Goal: Task Accomplishment & Management: Complete application form

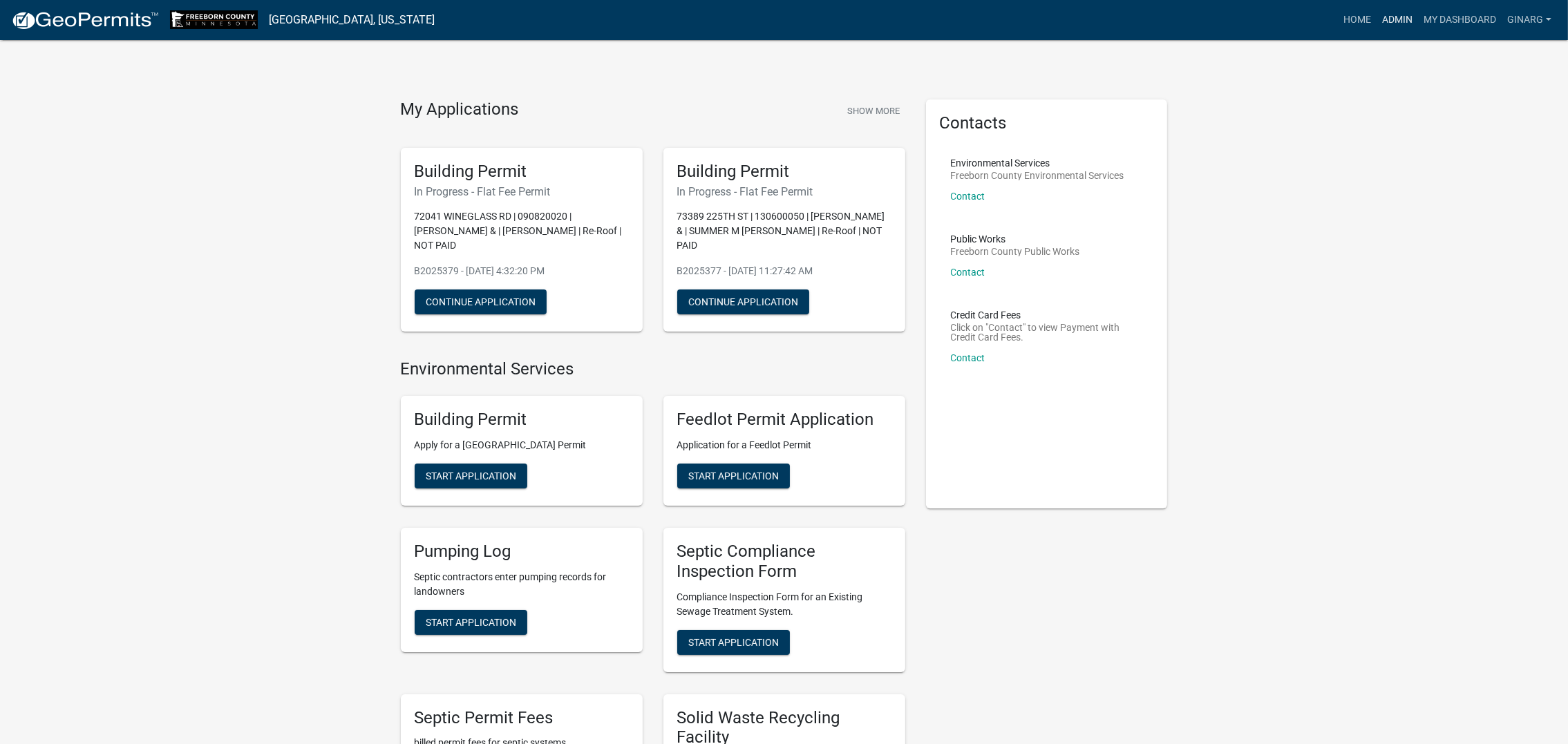
click at [1377, 27] on link "Admin" at bounding box center [1397, 19] width 41 height 26
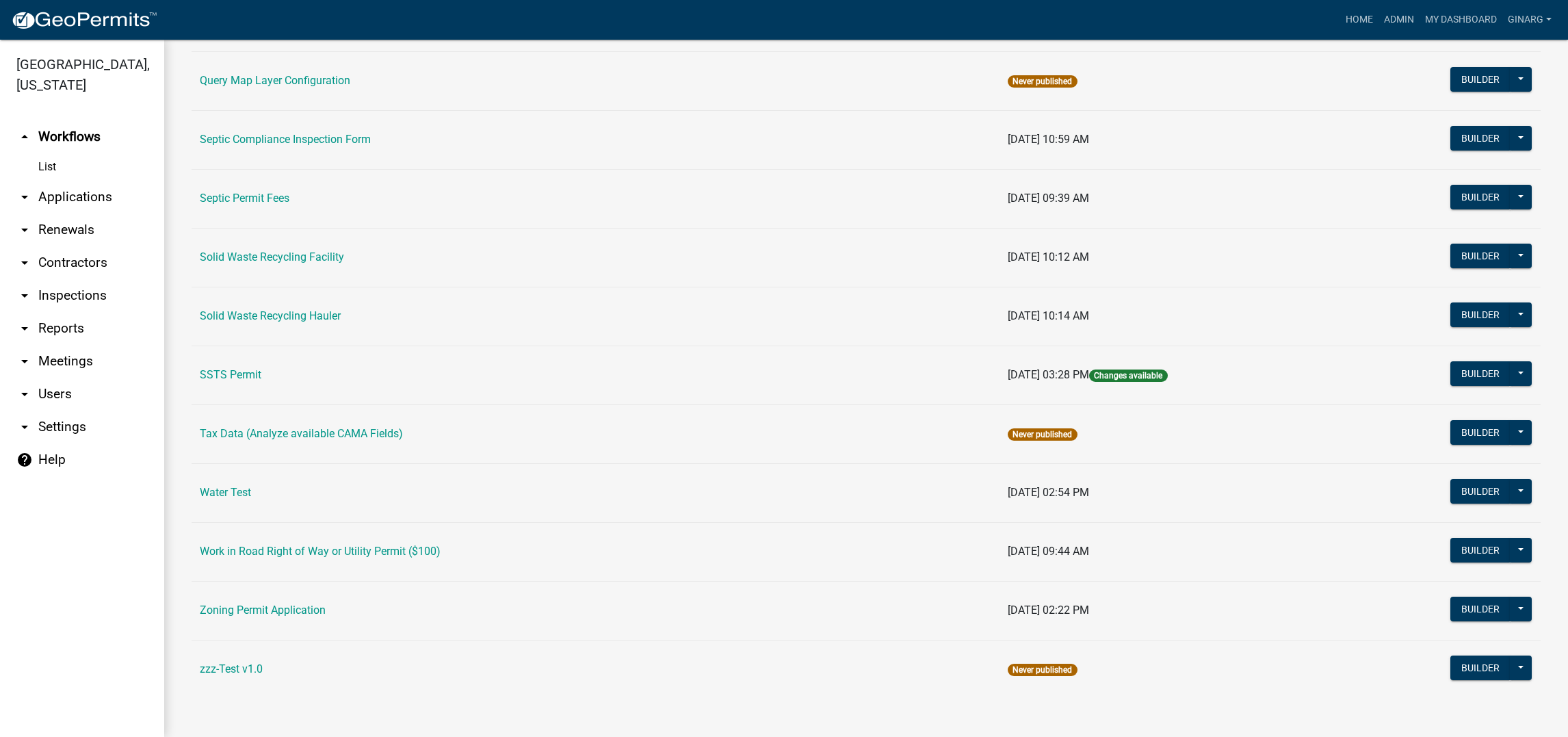
scroll to position [1327, 0]
click at [251, 486] on link "Water Test" at bounding box center [225, 492] width 51 height 13
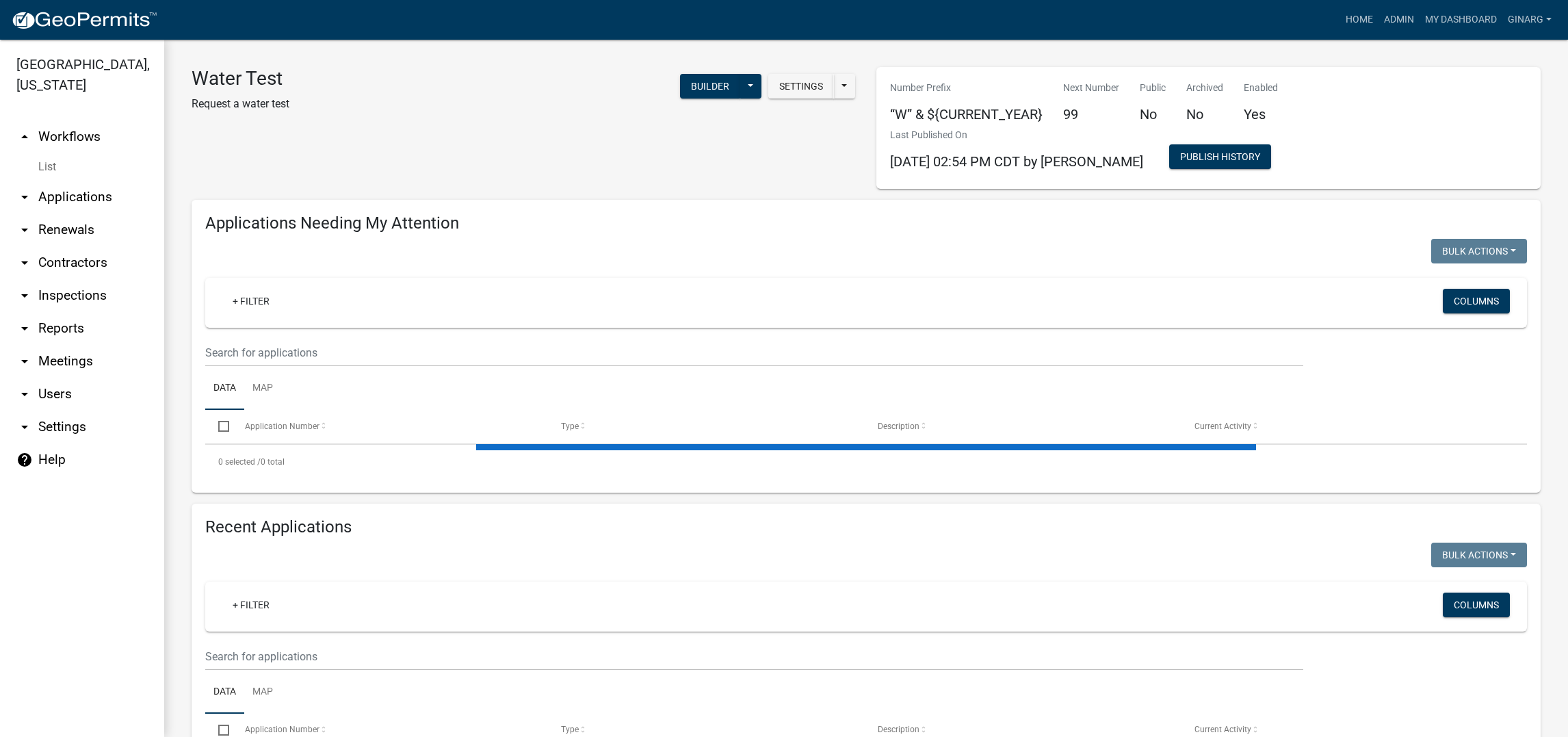
select select "3: 100"
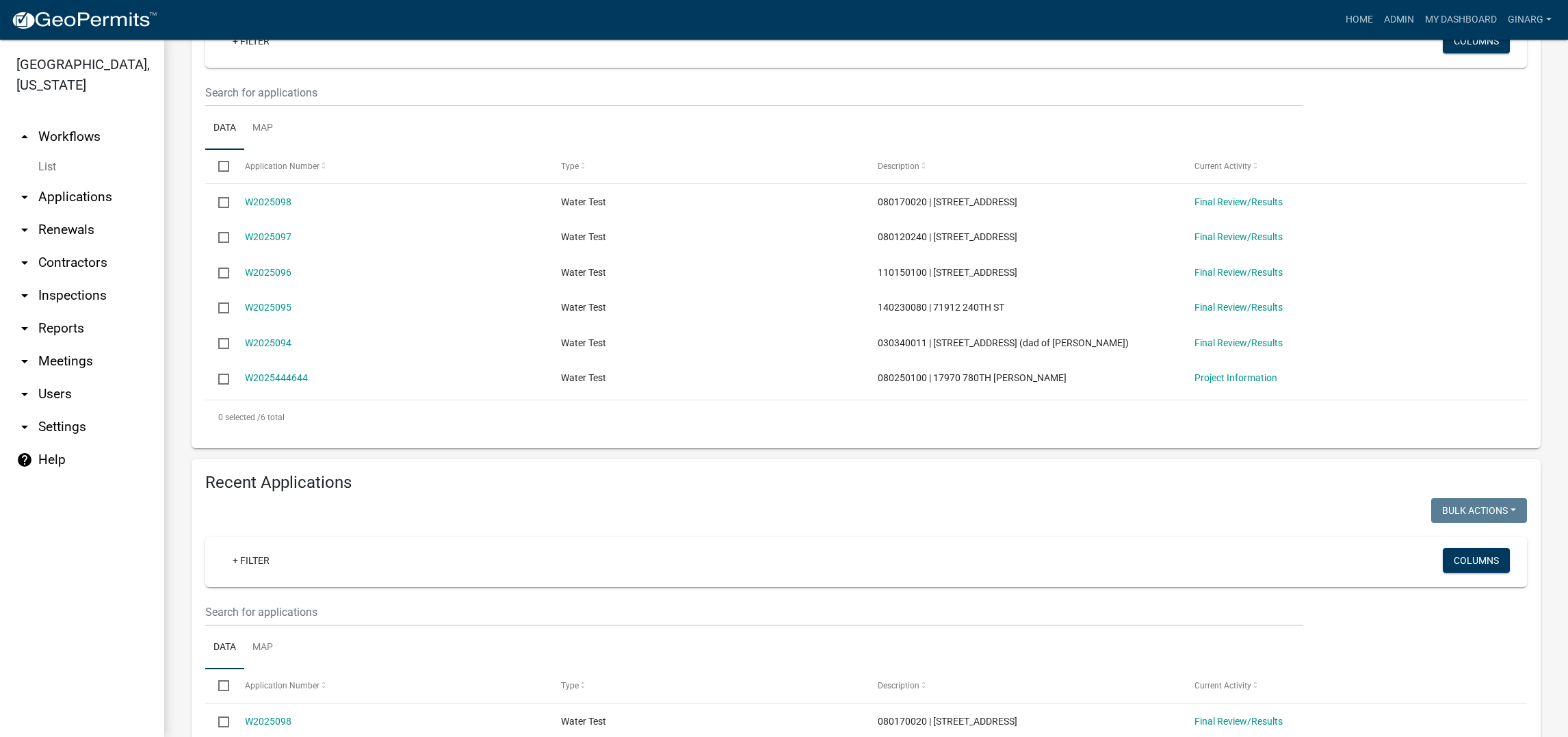
scroll to position [307, 0]
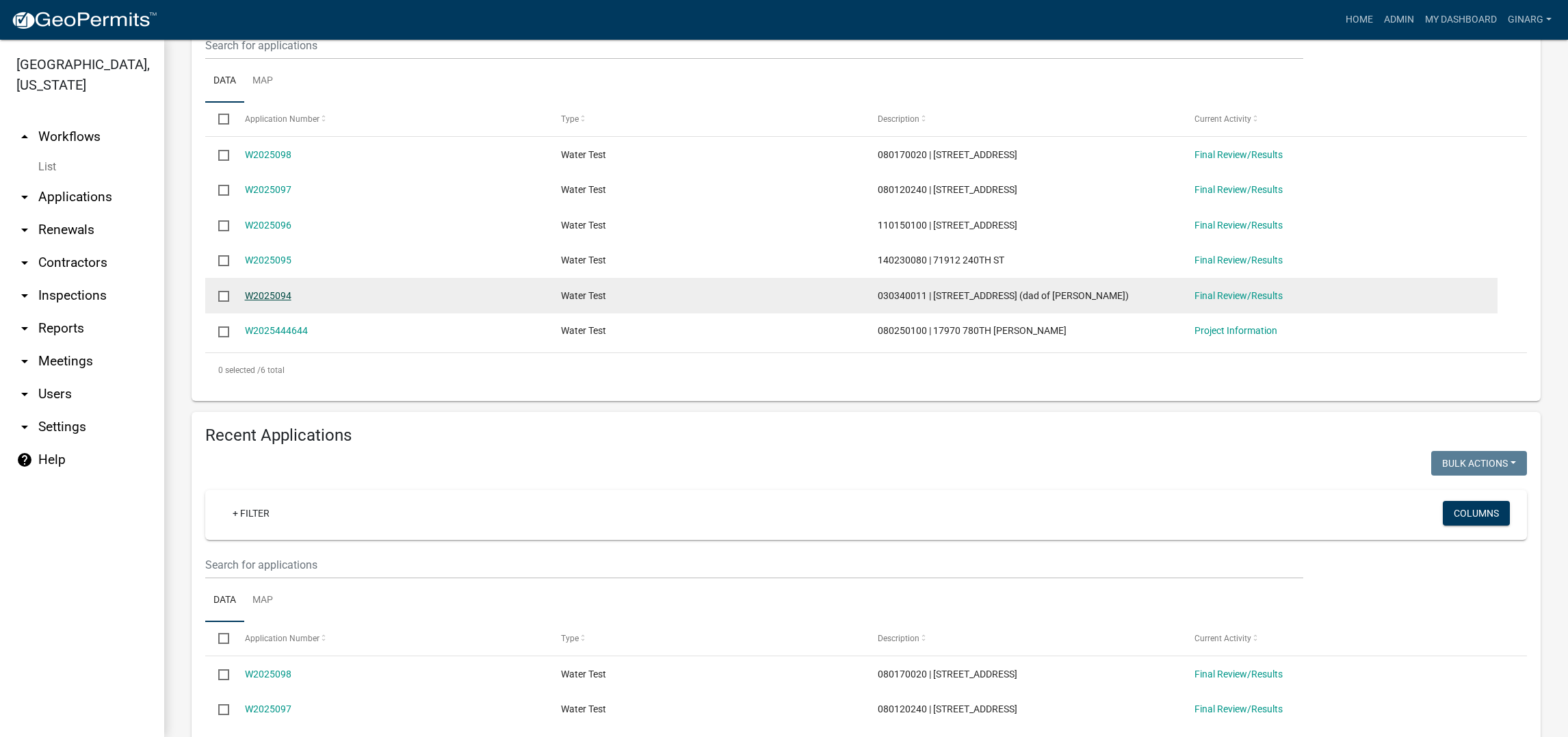
click at [291, 301] on link "W2025094" at bounding box center [268, 295] width 47 height 11
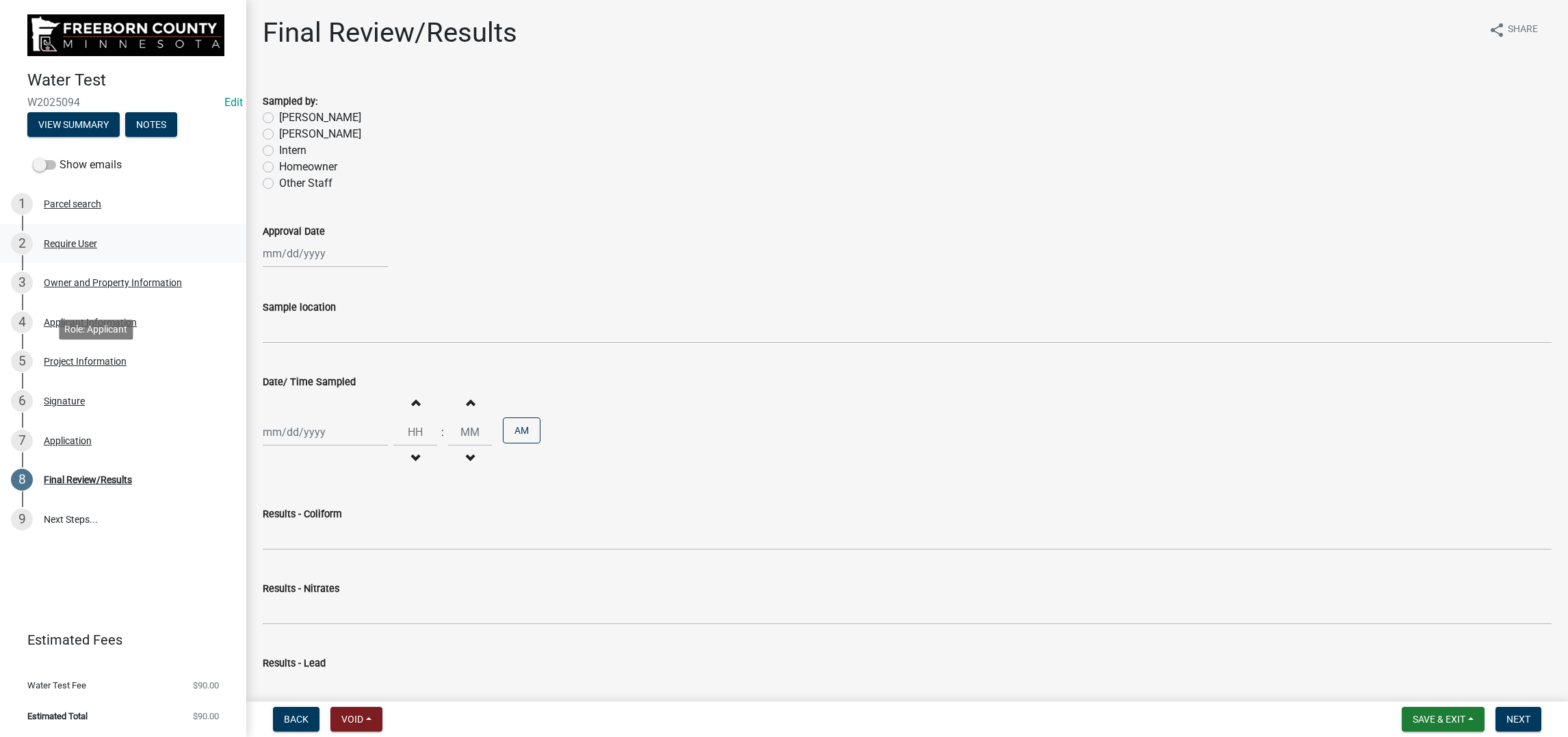
click at [97, 248] on div "Require User" at bounding box center [70, 243] width 53 height 10
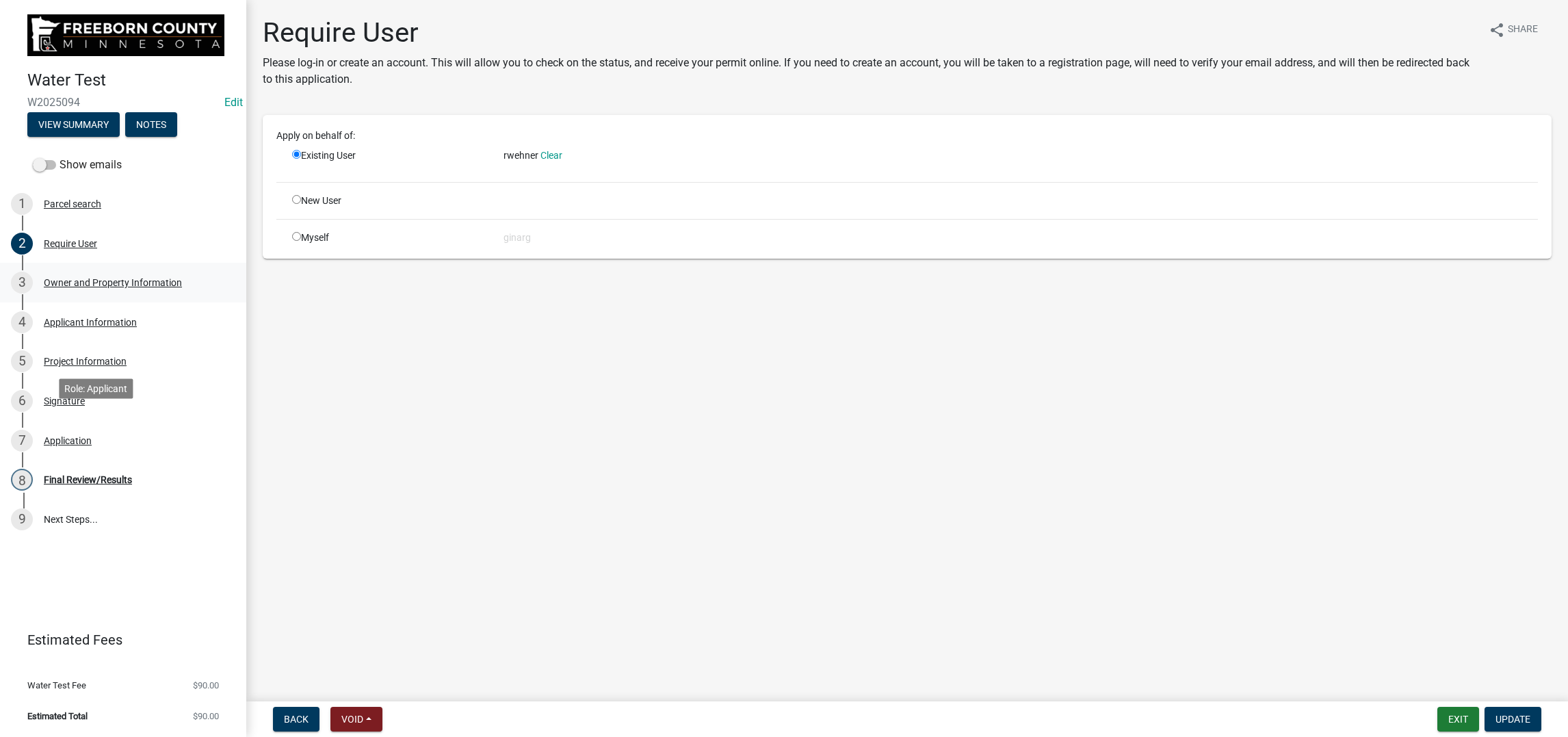
click at [102, 288] on div "Owner and Property Information" at bounding box center [113, 282] width 138 height 10
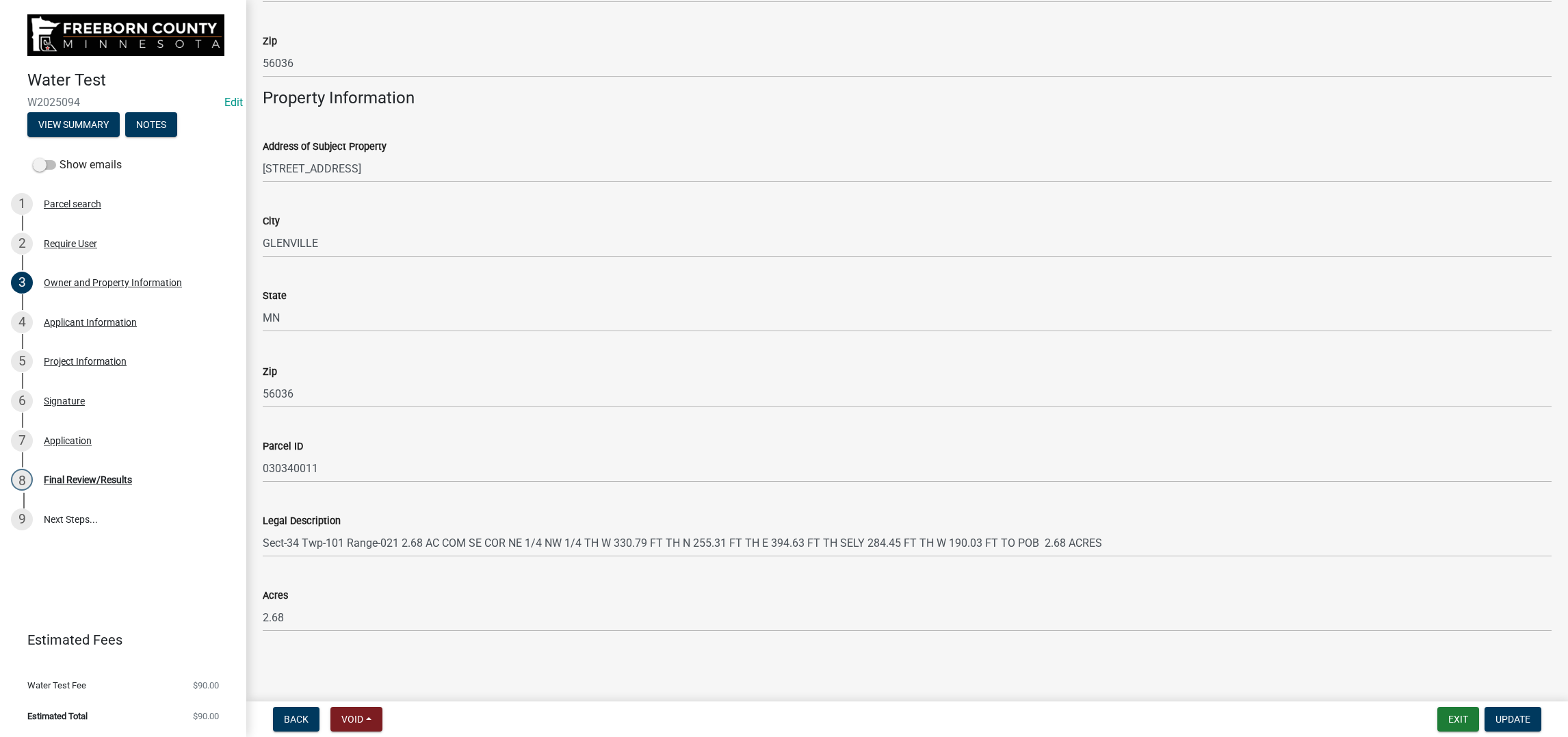
scroll to position [923, 0]
click at [93, 327] on div "Applicant Information" at bounding box center [90, 322] width 93 height 10
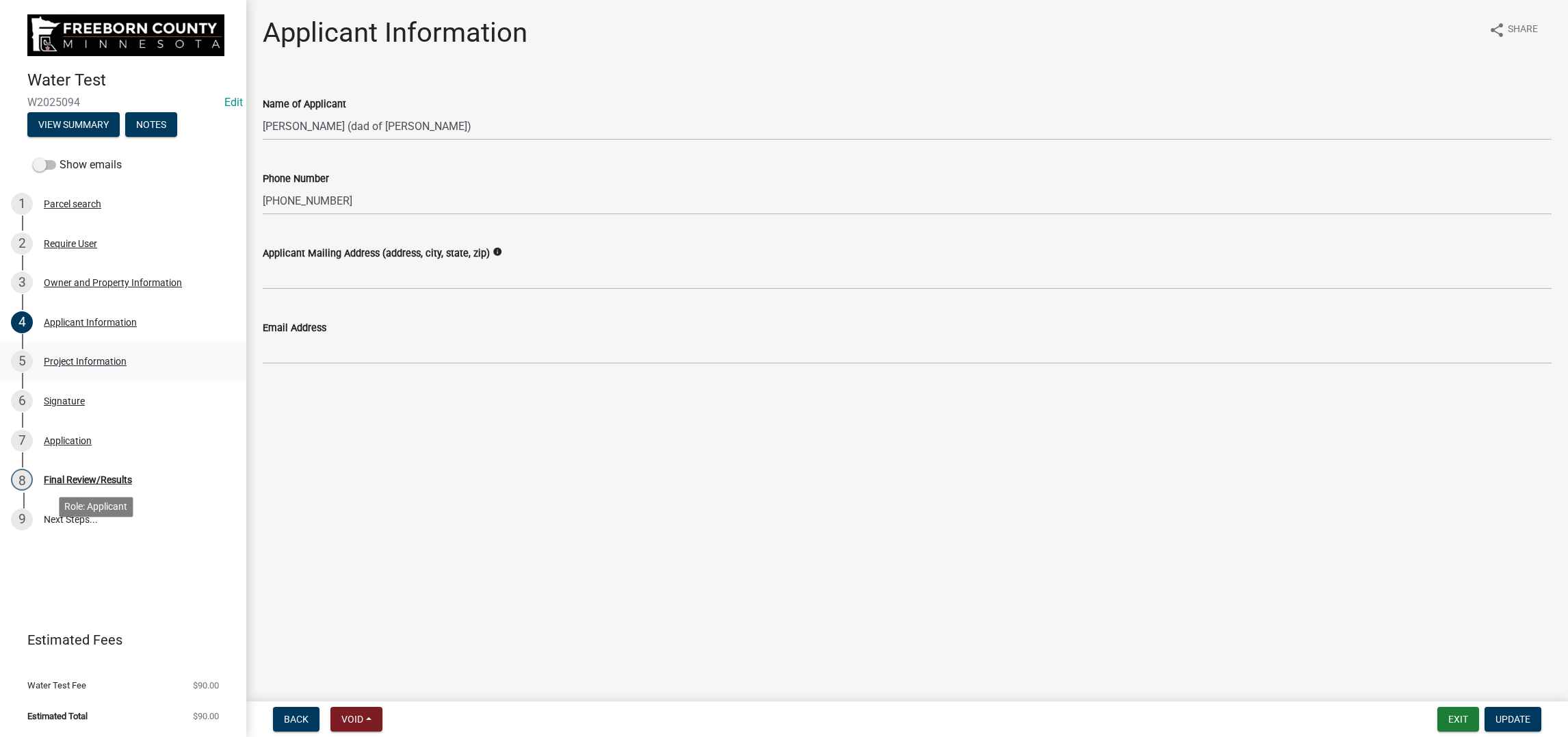
click at [116, 366] on div "Project Information" at bounding box center [85, 361] width 83 height 10
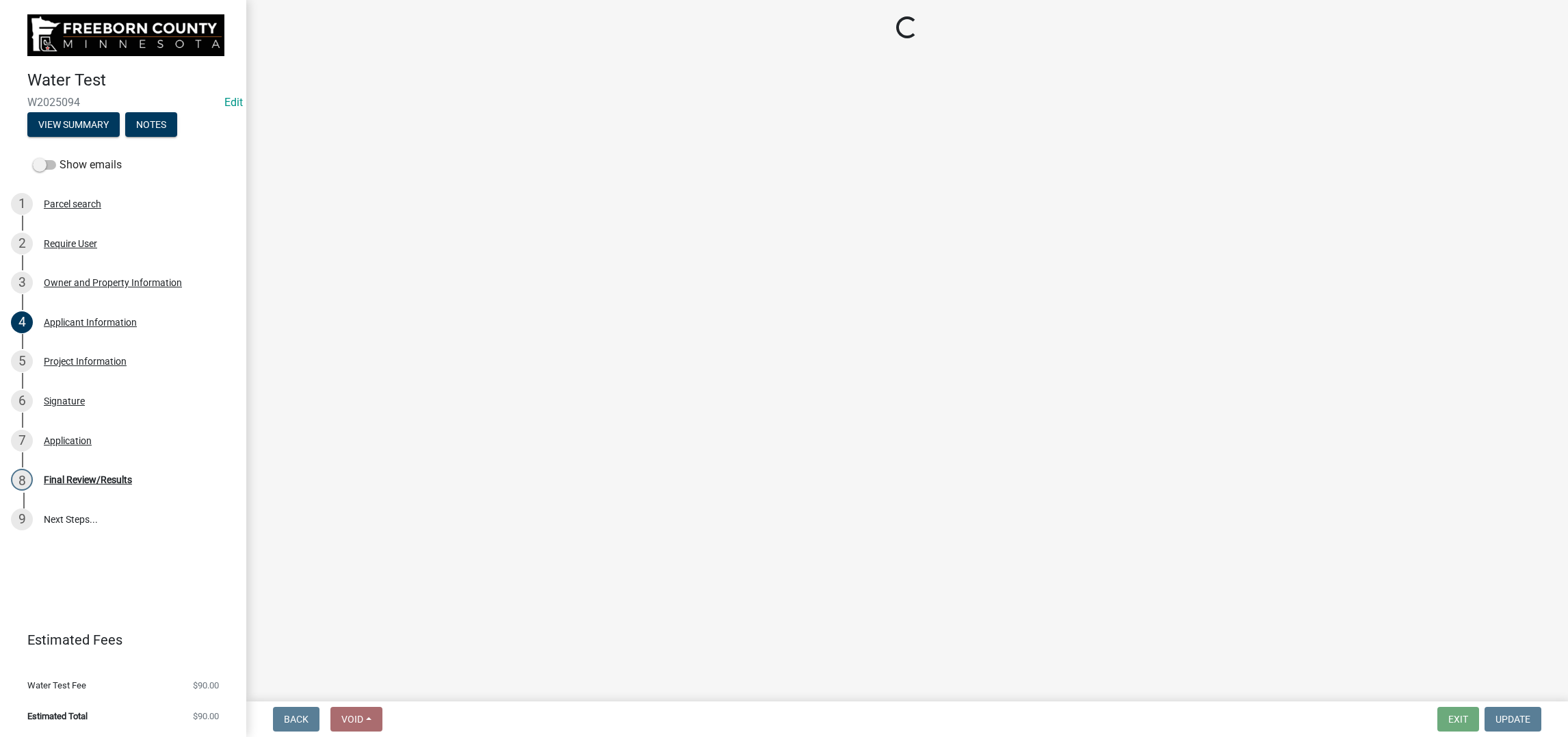
select select "9f3abf1d-a7be-4a09-95f8-2d2f8f2d1057"
select select "4d7cd8c3-d58f-42af-93eb-f10333895f45"
select select "fe422218-9806-468e-8db2-e60c8e636a12"
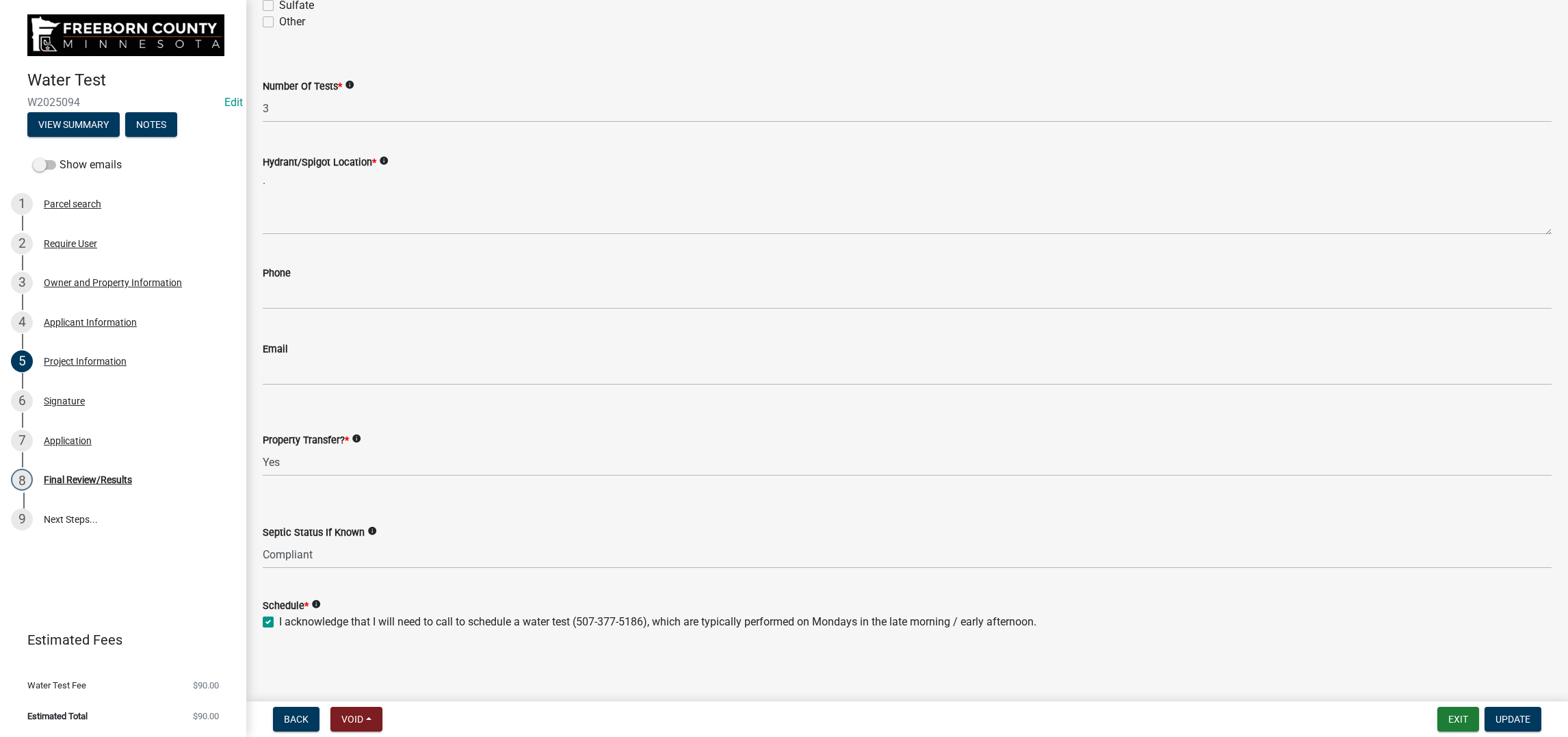
scroll to position [615, 0]
click at [79, 406] on div "Signature" at bounding box center [64, 400] width 41 height 10
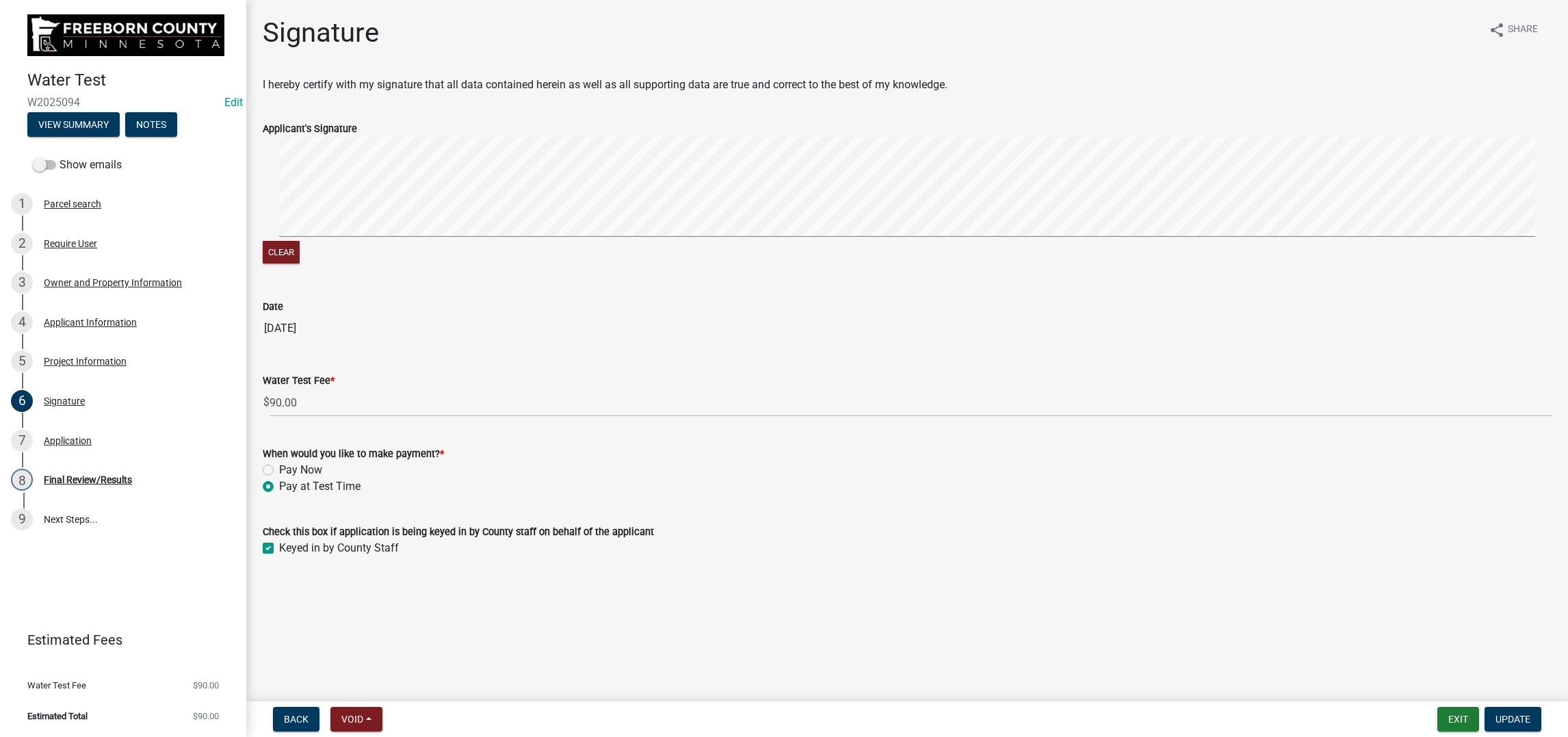
scroll to position [162, 0]
click at [92, 446] on div "Application" at bounding box center [67, 440] width 48 height 10
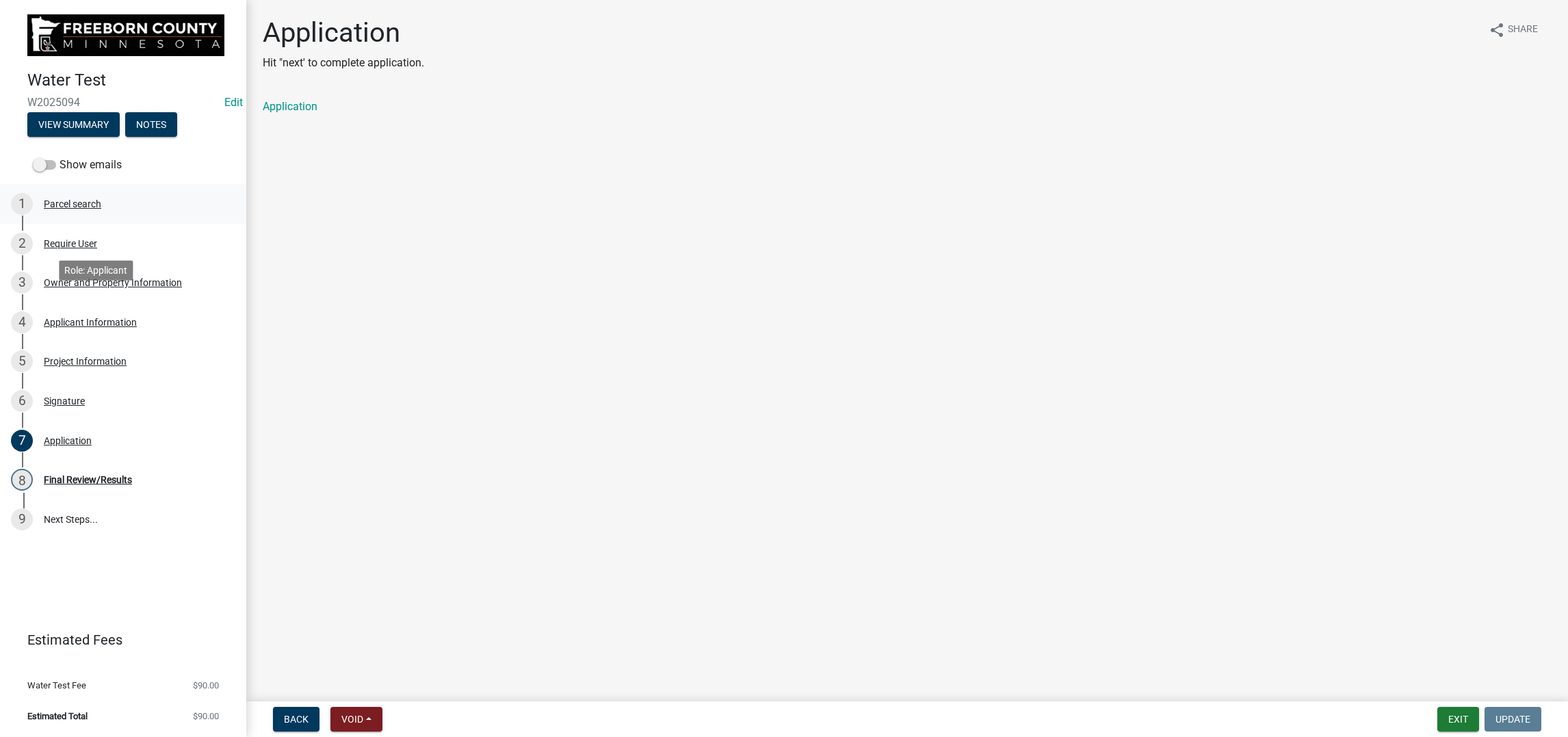
click at [96, 209] on div "Parcel search" at bounding box center [73, 204] width 58 height 10
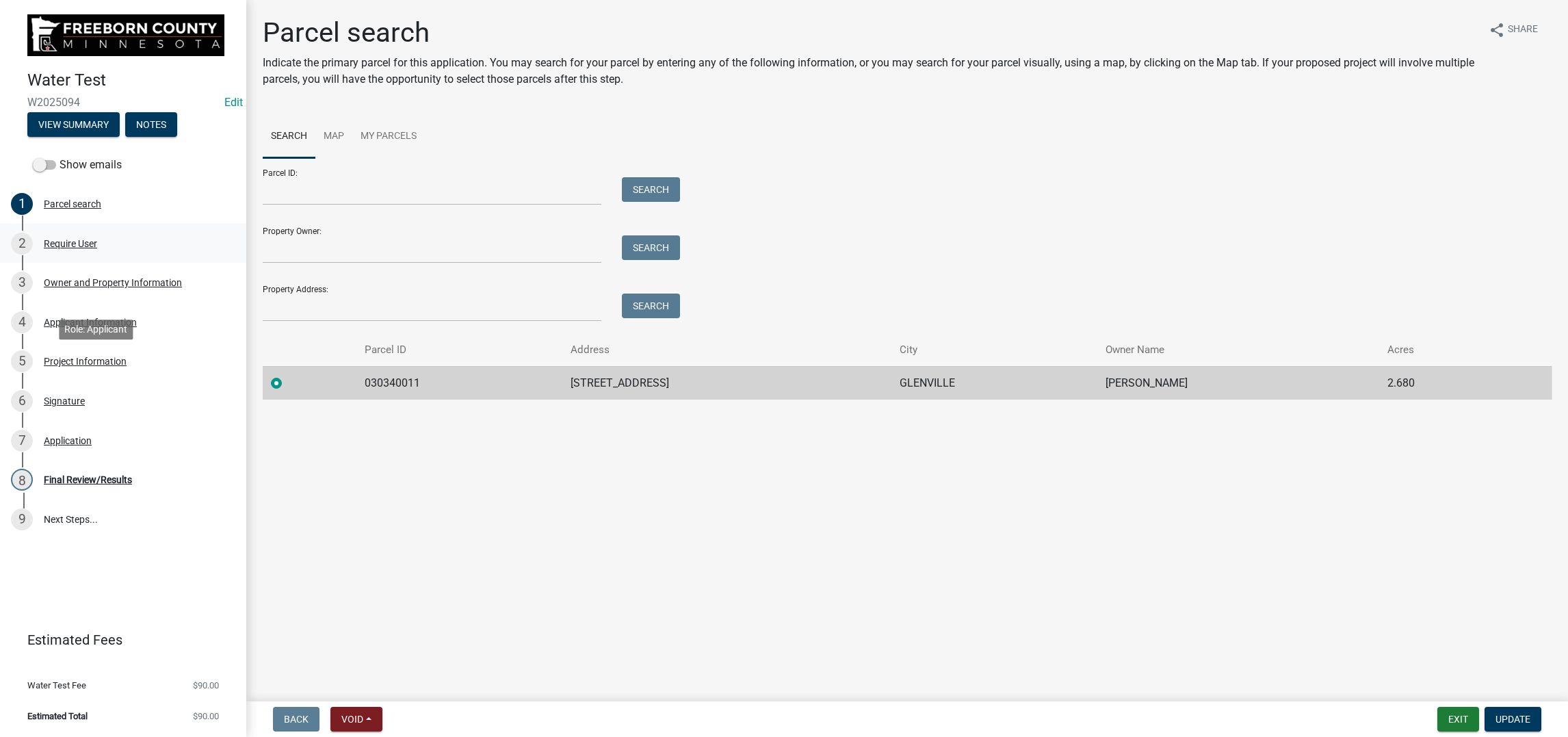
click at [95, 248] on div "Require User" at bounding box center [70, 243] width 53 height 10
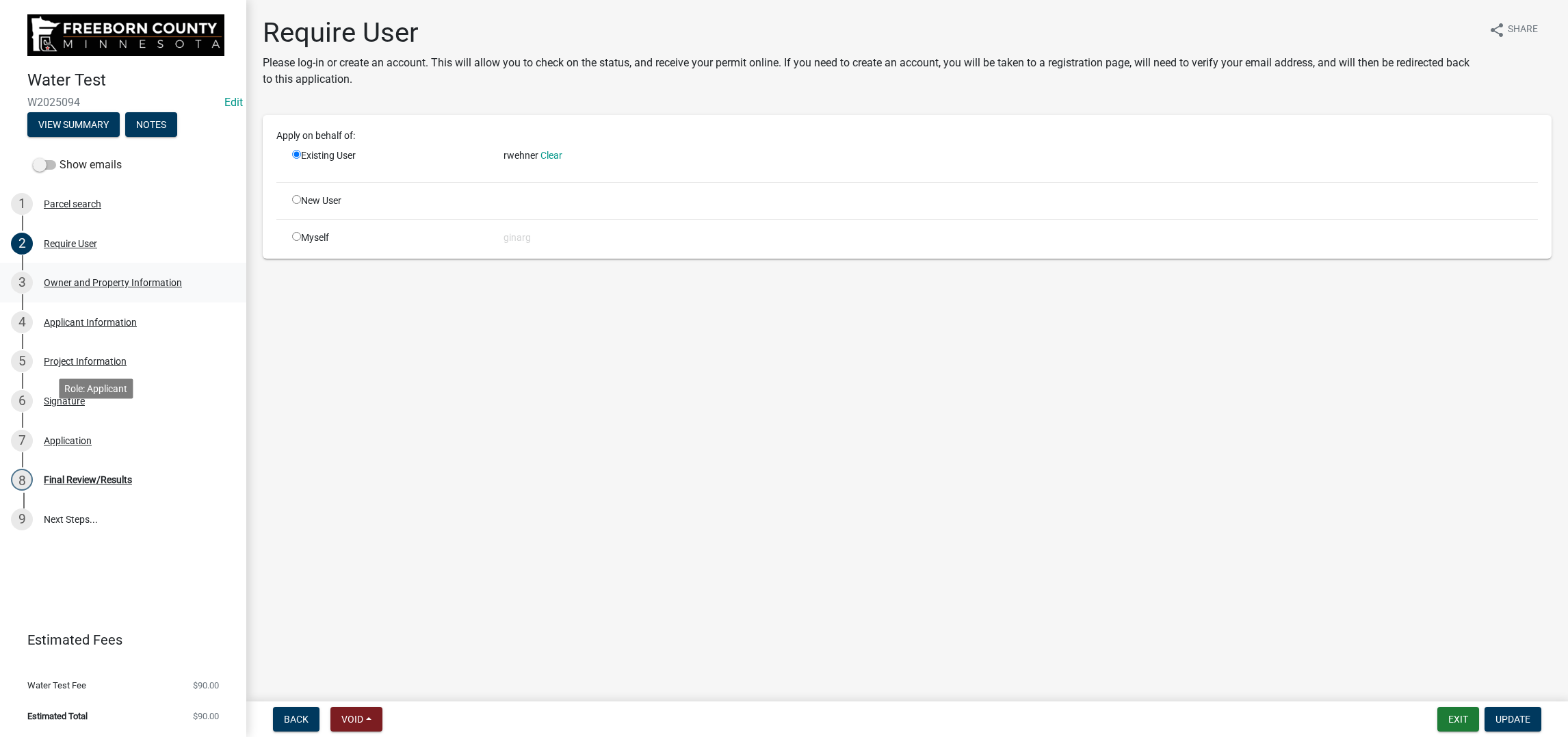
click at [114, 288] on div "Owner and Property Information" at bounding box center [113, 282] width 138 height 10
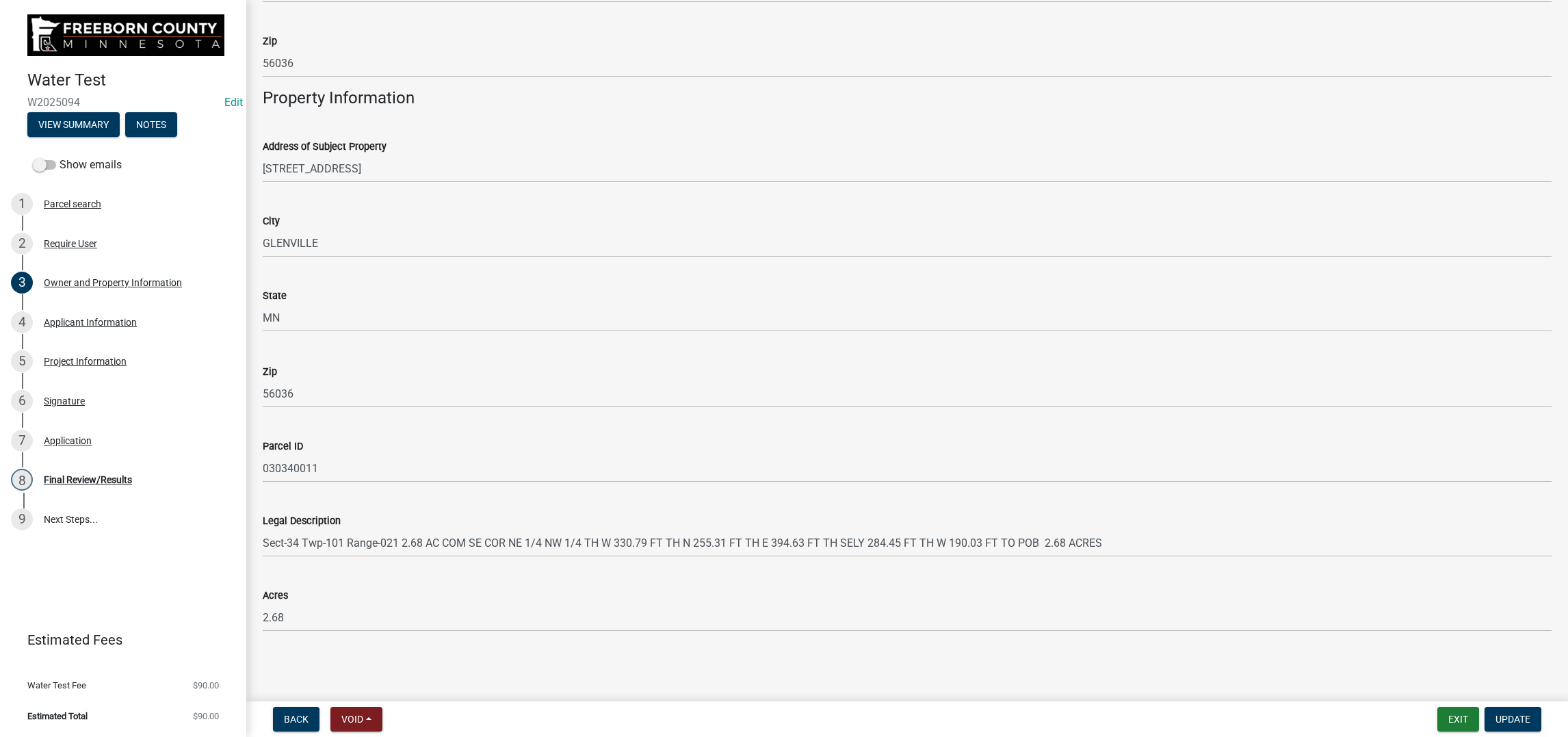
scroll to position [1246, 0]
click at [92, 327] on div "Applicant Information" at bounding box center [90, 322] width 93 height 10
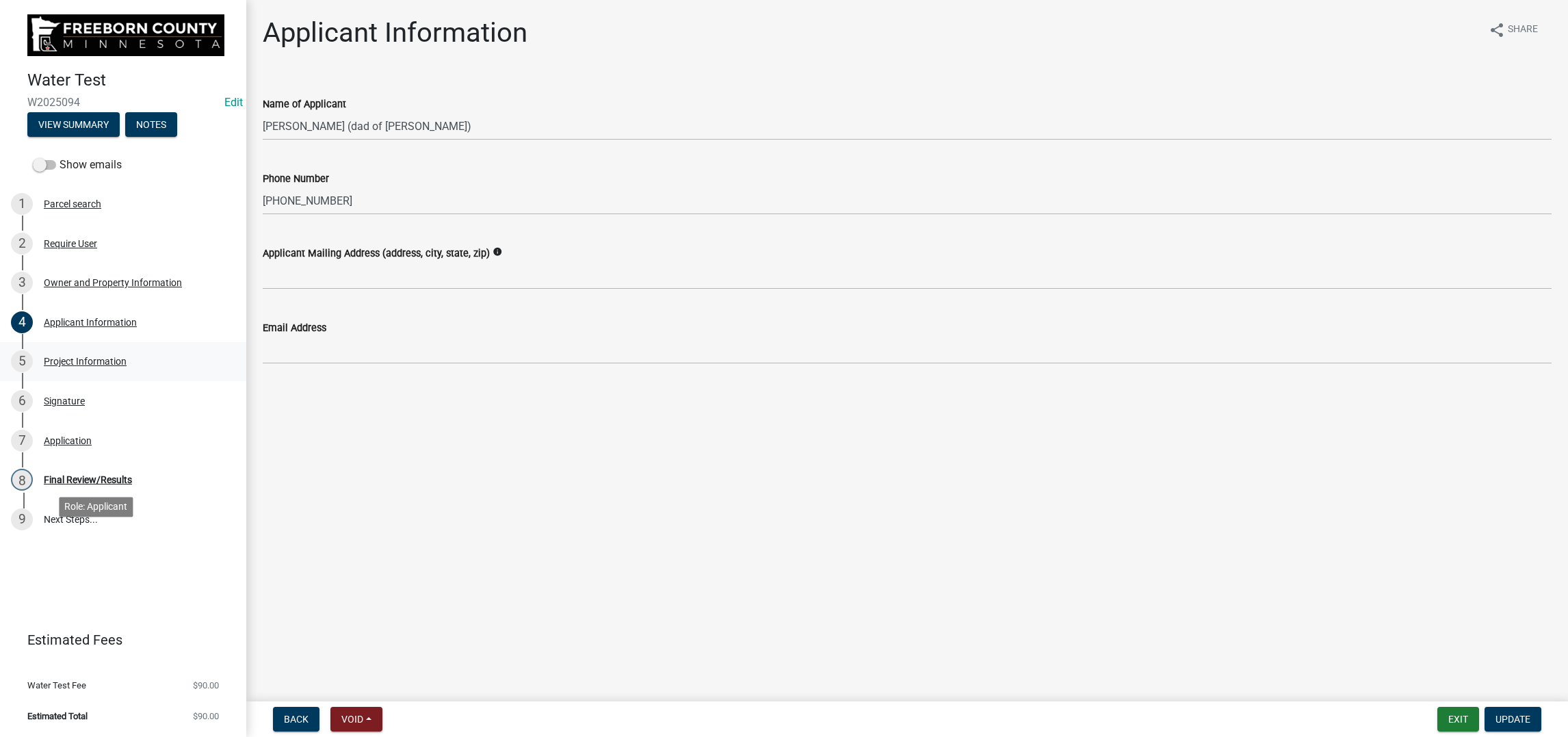
click at [106, 366] on div "Project Information" at bounding box center [85, 361] width 83 height 10
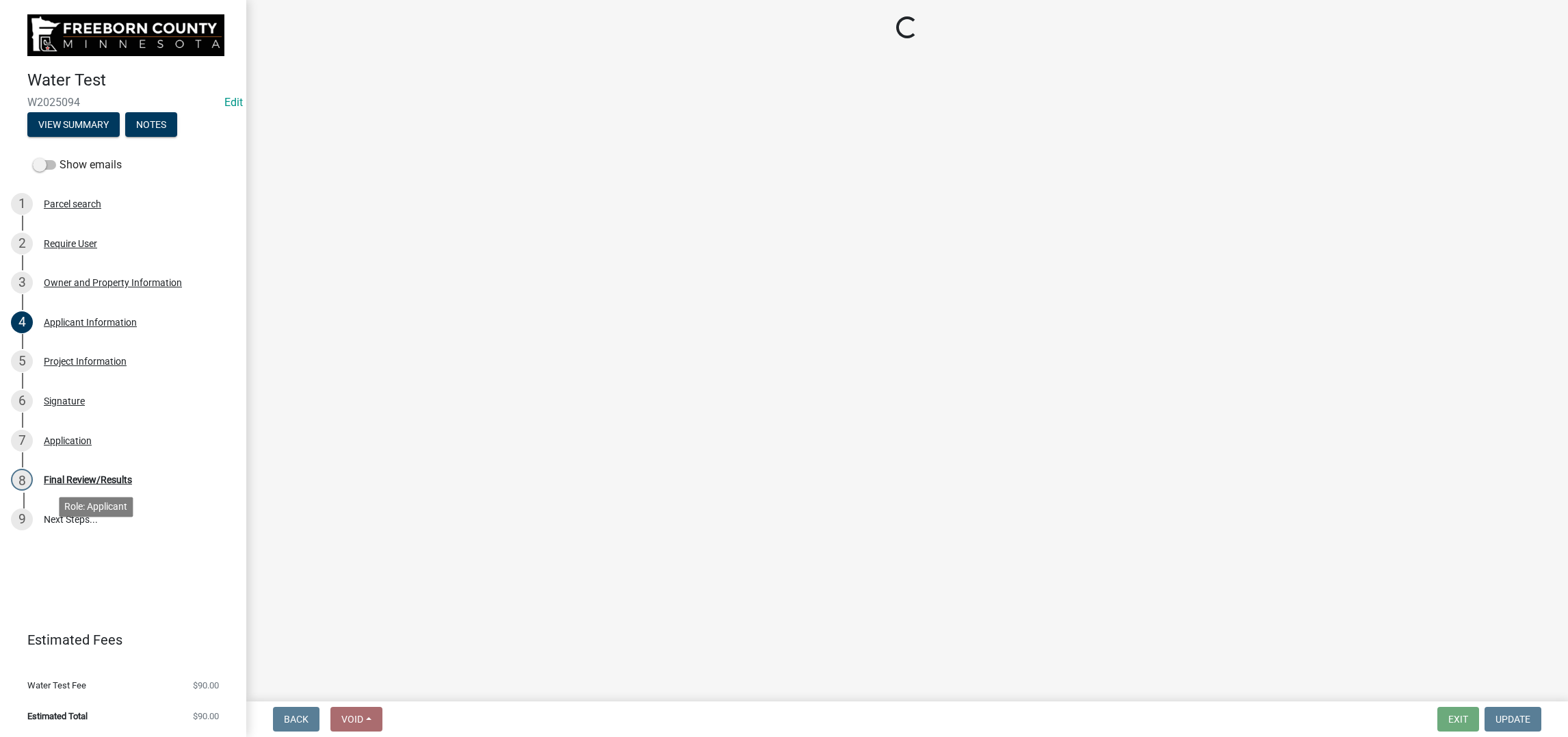
select select "9f3abf1d-a7be-4a09-95f8-2d2f8f2d1057"
select select "4d7cd8c3-d58f-42af-93eb-f10333895f45"
select select "fe422218-9806-468e-8db2-e60c8e636a12"
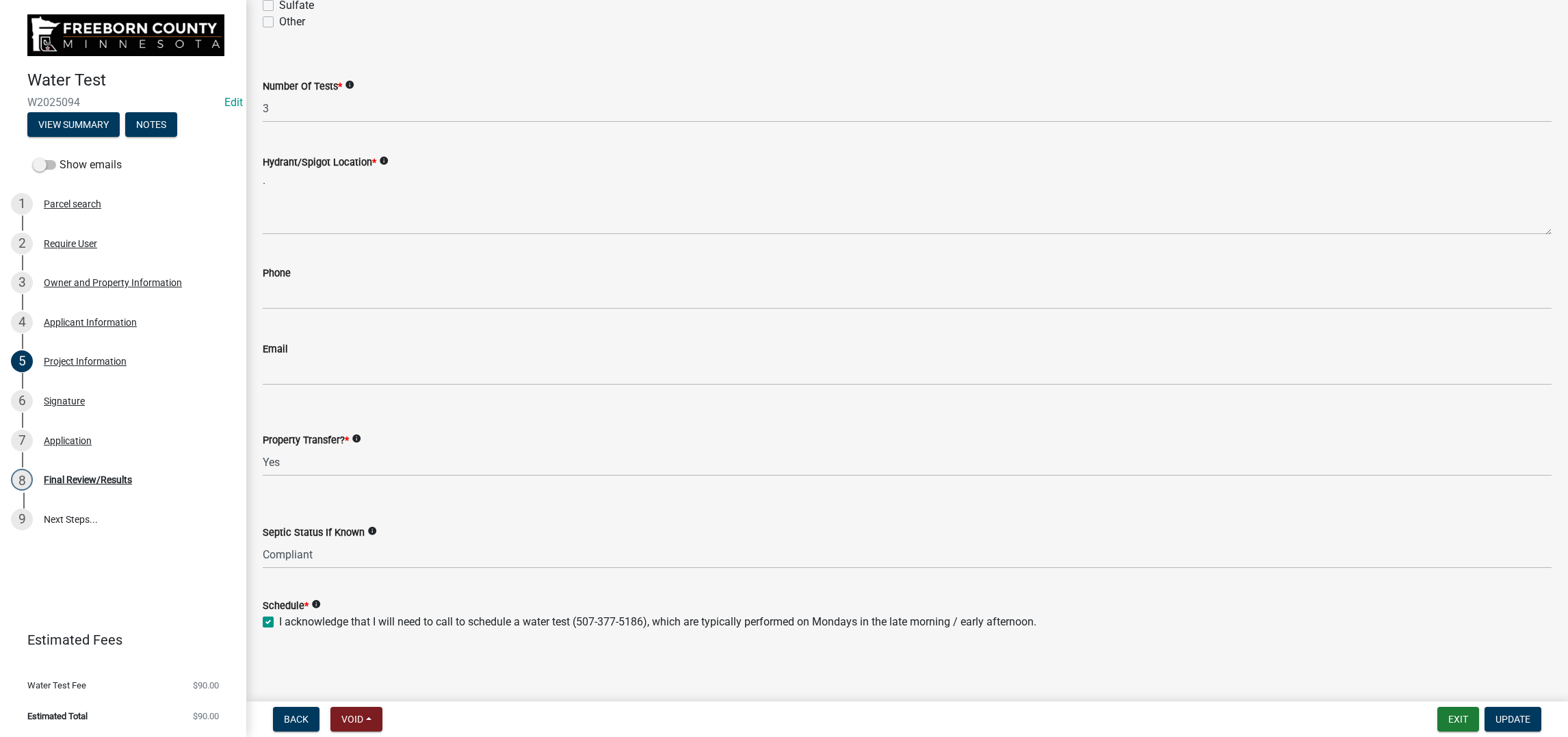
scroll to position [615, 0]
click at [85, 396] on div "Signature" at bounding box center [64, 400] width 41 height 10
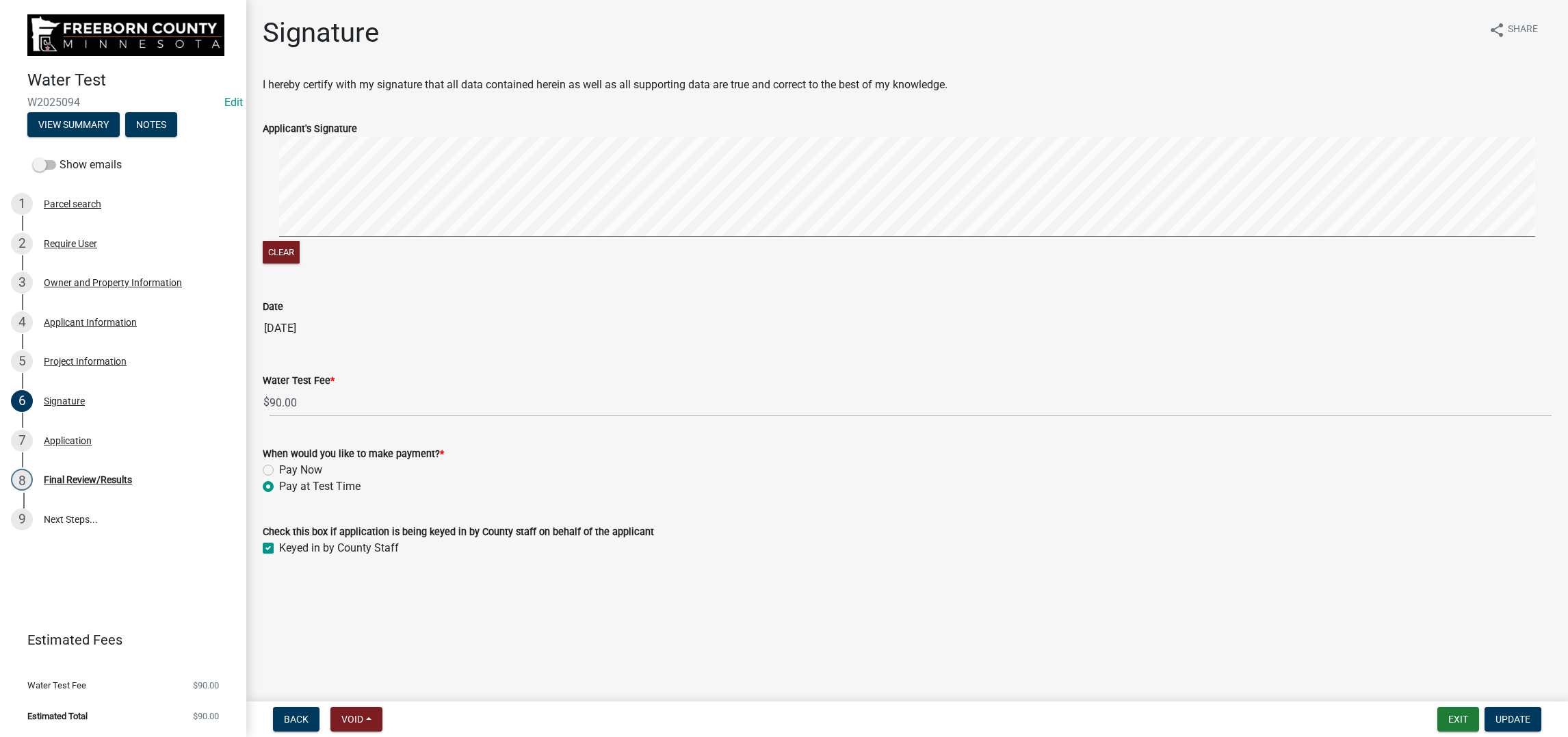
scroll to position [162, 0]
click at [92, 436] on div "Application" at bounding box center [67, 440] width 48 height 10
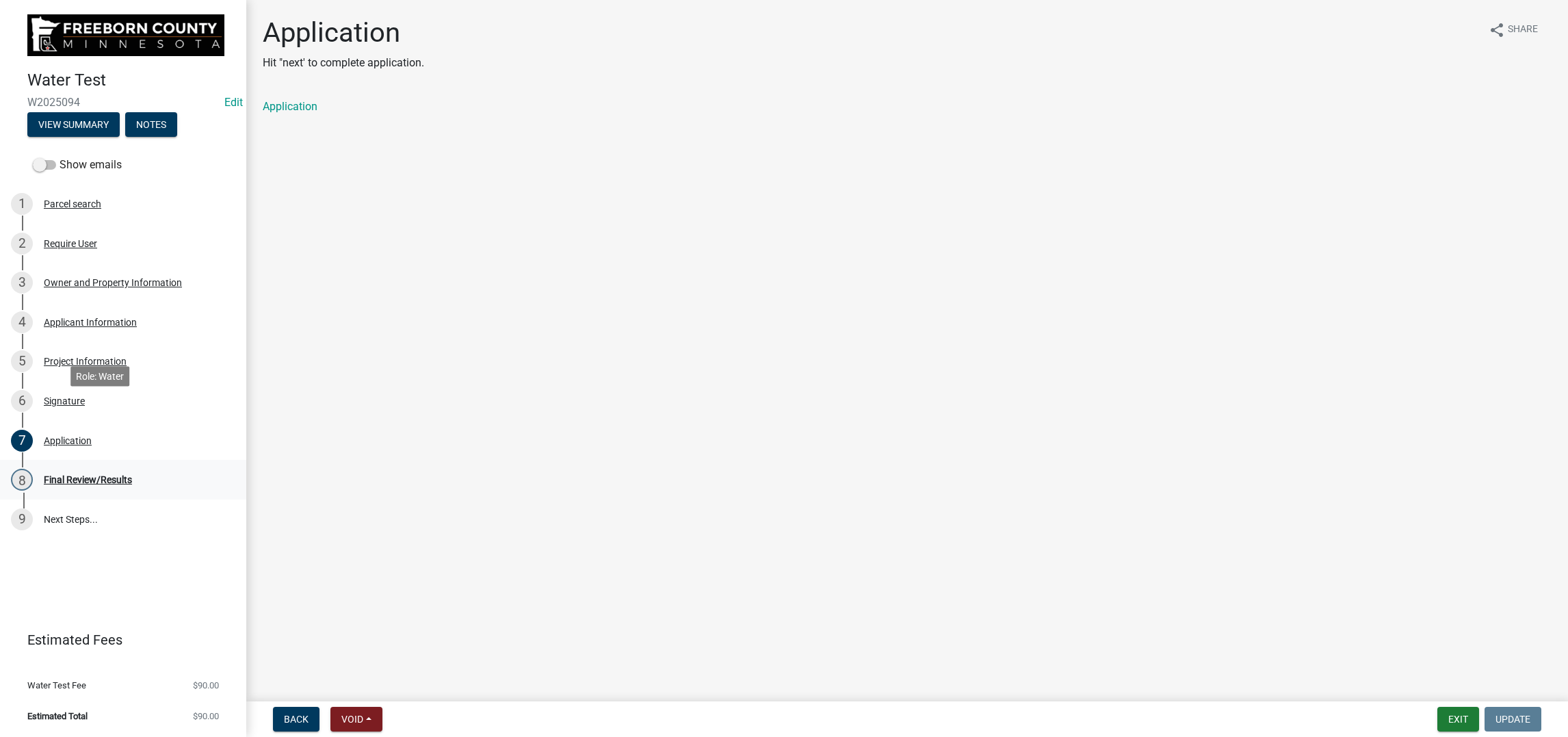
click at [87, 475] on div "Final Review/Results" at bounding box center [87, 480] width 88 height 10
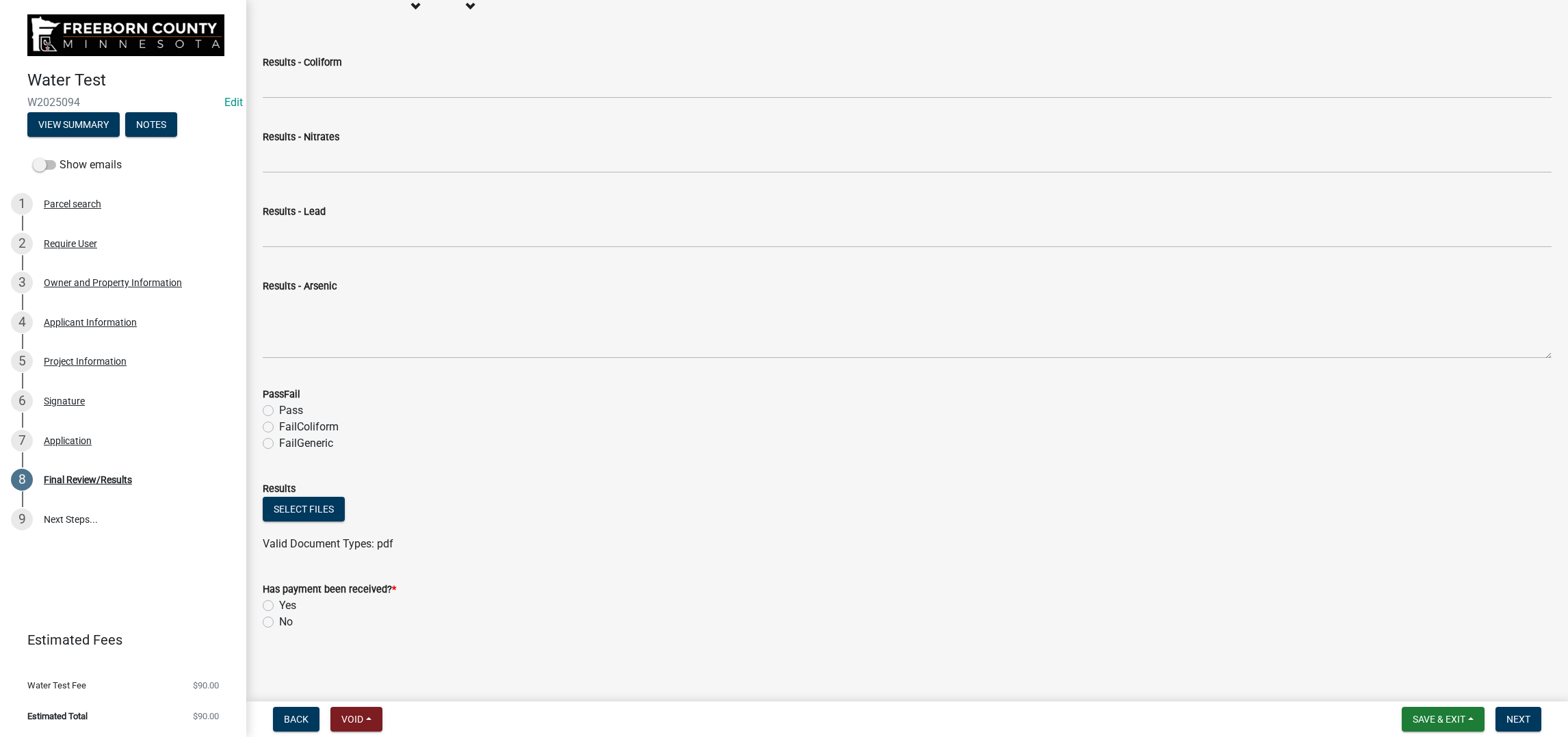
scroll to position [692, 0]
click at [1413, 714] on span "Save & Exit" at bounding box center [1439, 719] width 53 height 11
click at [1377, 662] on button "Save & Exit" at bounding box center [1430, 671] width 110 height 33
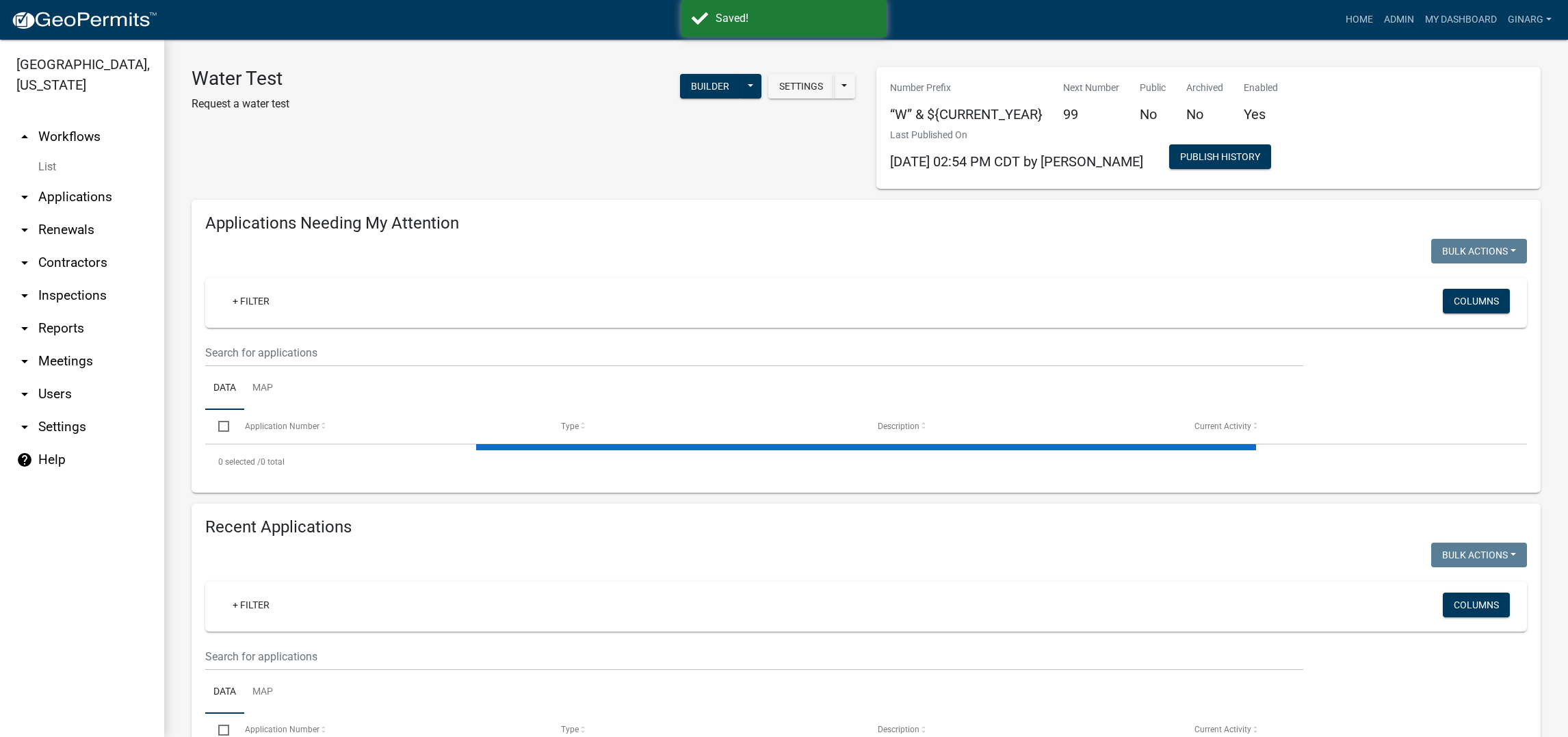
select select "3: 100"
